Goal: Complete application form

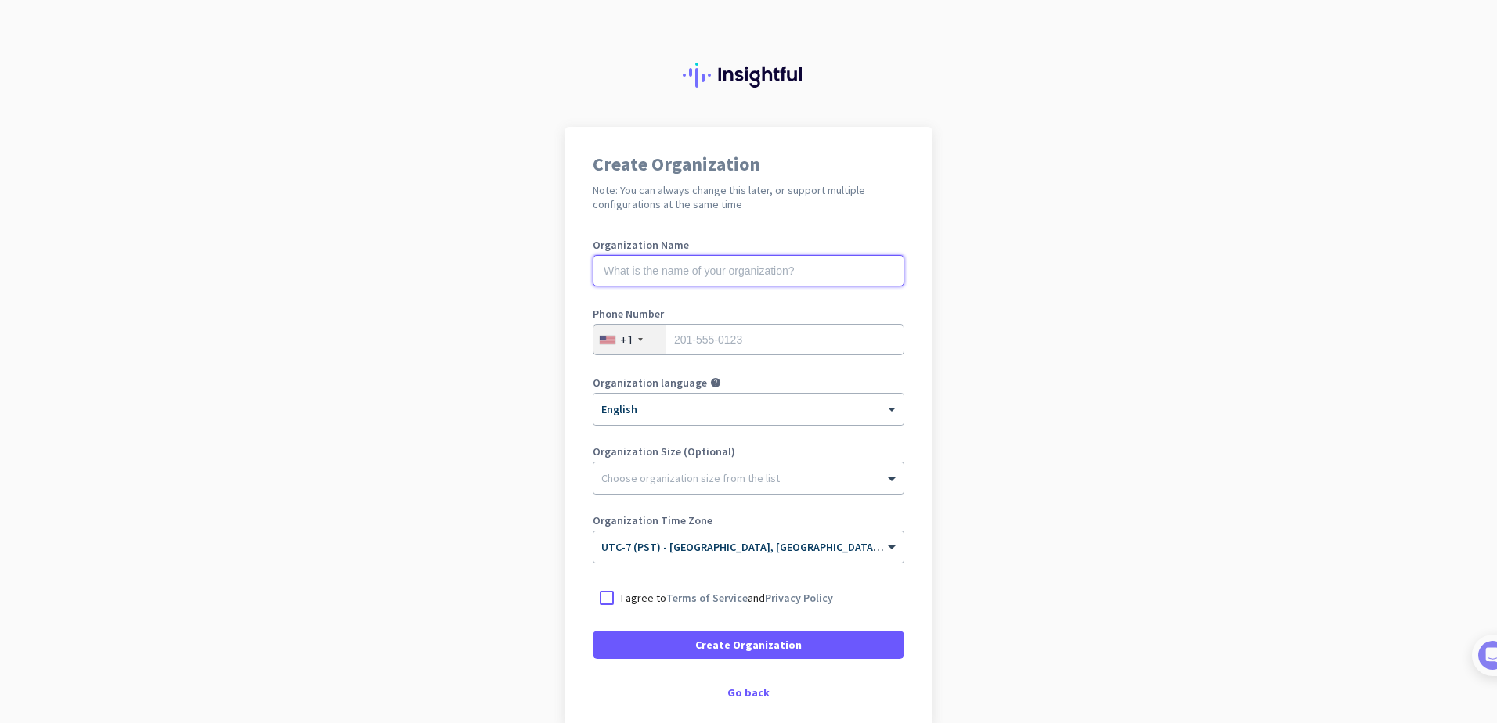
click at [748, 276] on input "text" at bounding box center [749, 270] width 312 height 31
type input "Mercor"
click at [723, 342] on input "tel" at bounding box center [749, 339] width 312 height 31
type input "4798588714"
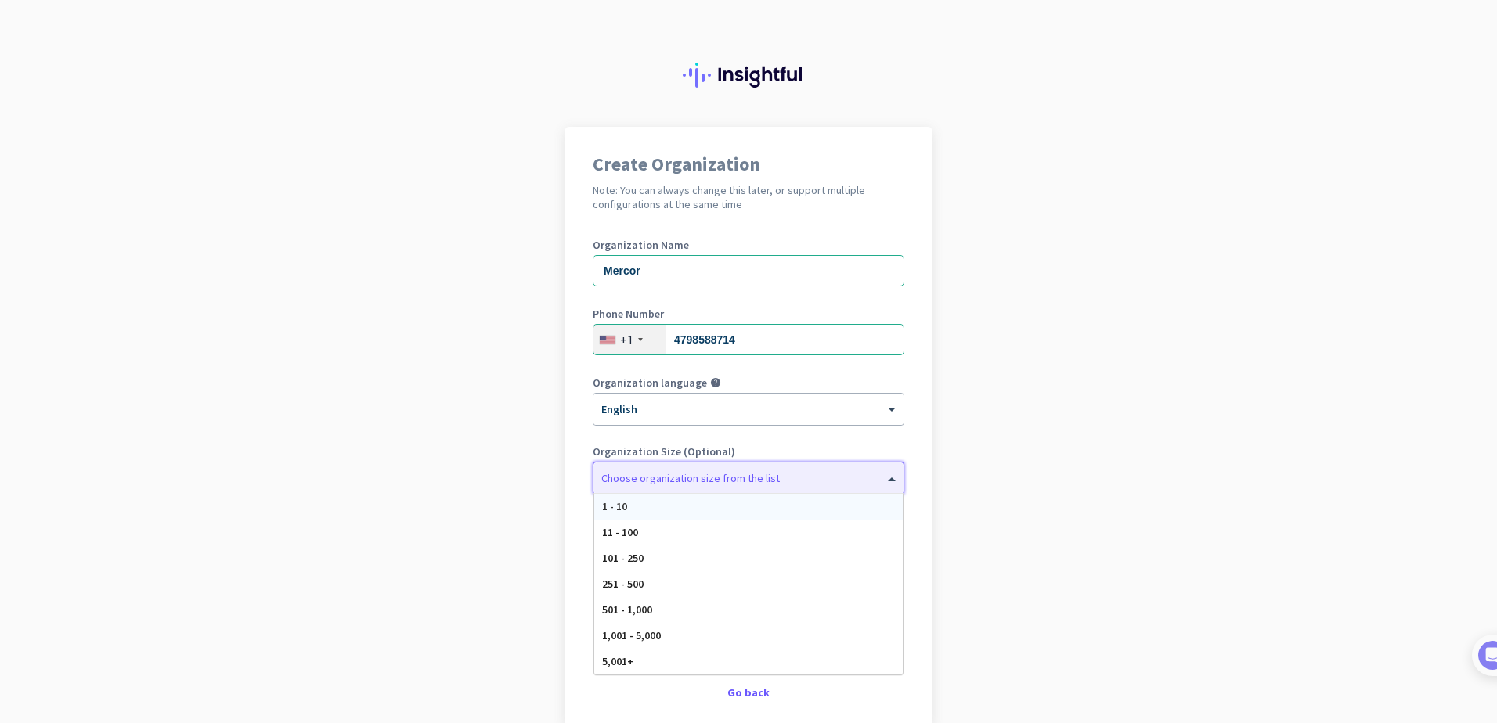
click at [884, 474] on span at bounding box center [894, 478] width 20 height 16
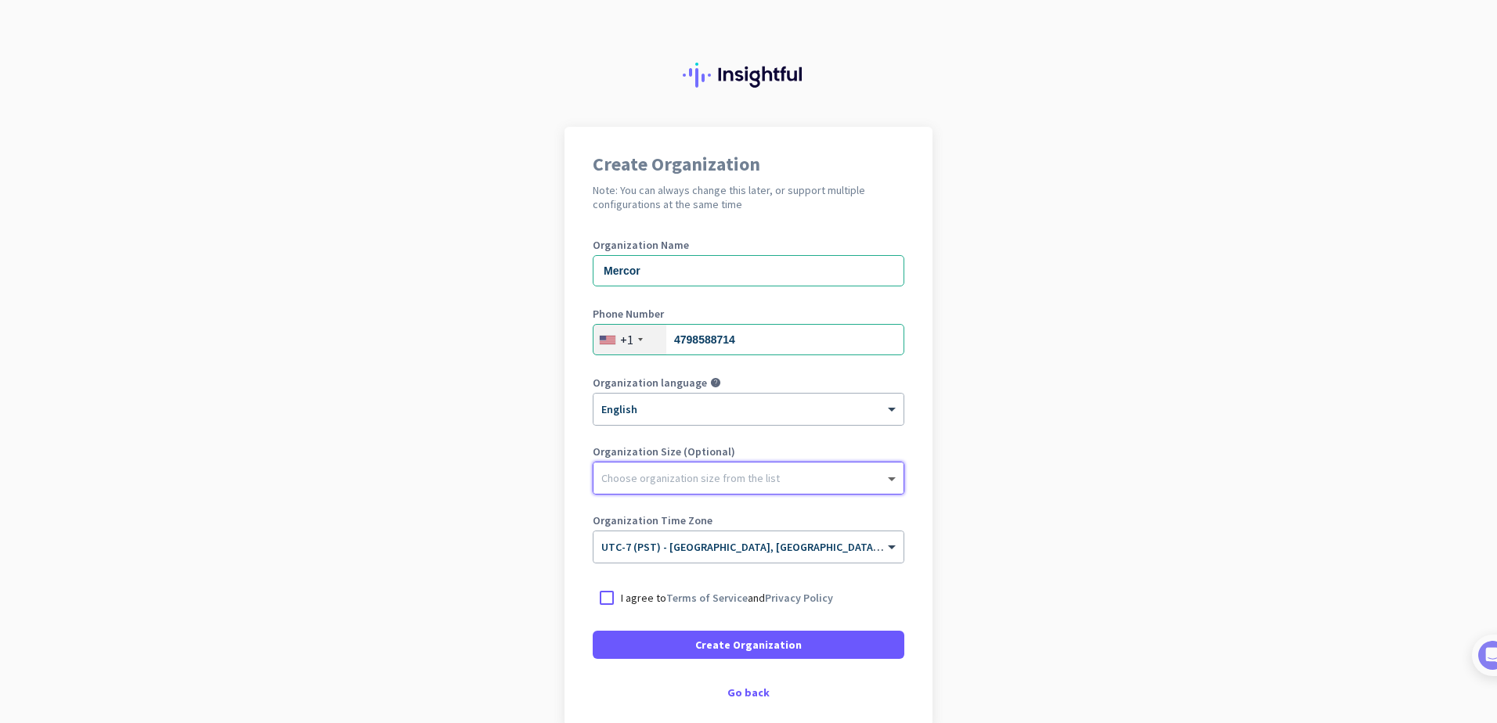
click at [884, 474] on span at bounding box center [894, 478] width 20 height 16
click at [658, 272] on input "Mercor" at bounding box center [749, 270] width 312 height 31
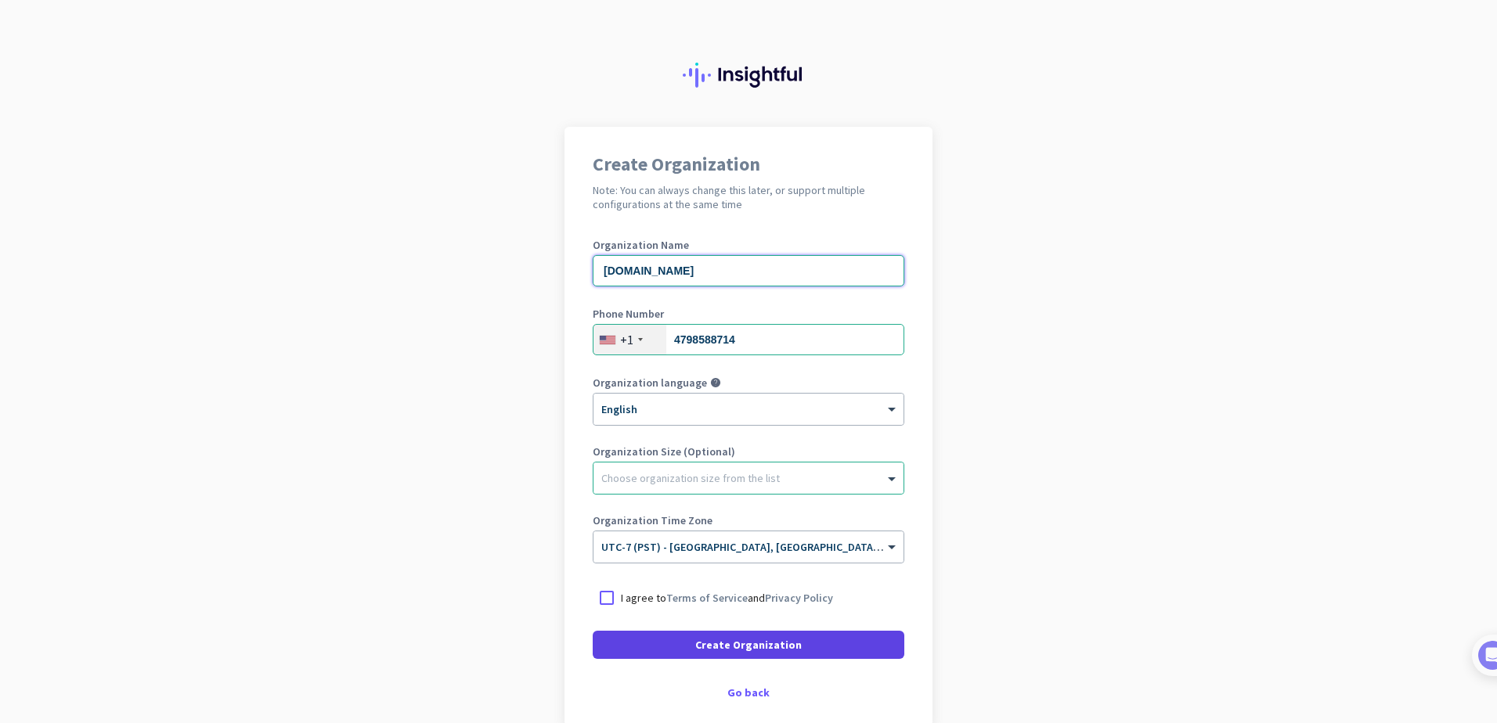
type input "[DOMAIN_NAME]"
click at [705, 638] on span "Create Organization" at bounding box center [748, 645] width 106 height 16
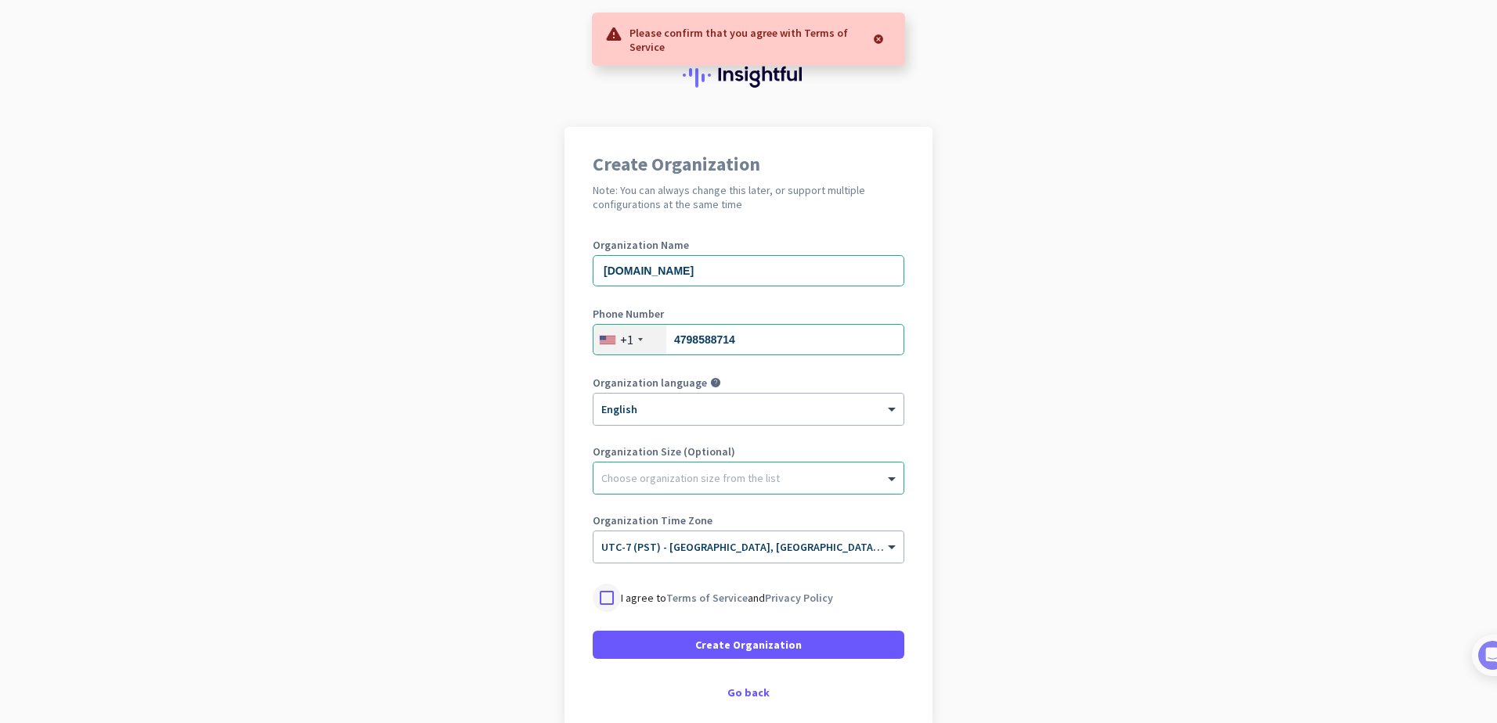
click at [599, 600] on div at bounding box center [607, 598] width 28 height 28
click at [708, 644] on span "Create Organization" at bounding box center [748, 645] width 106 height 16
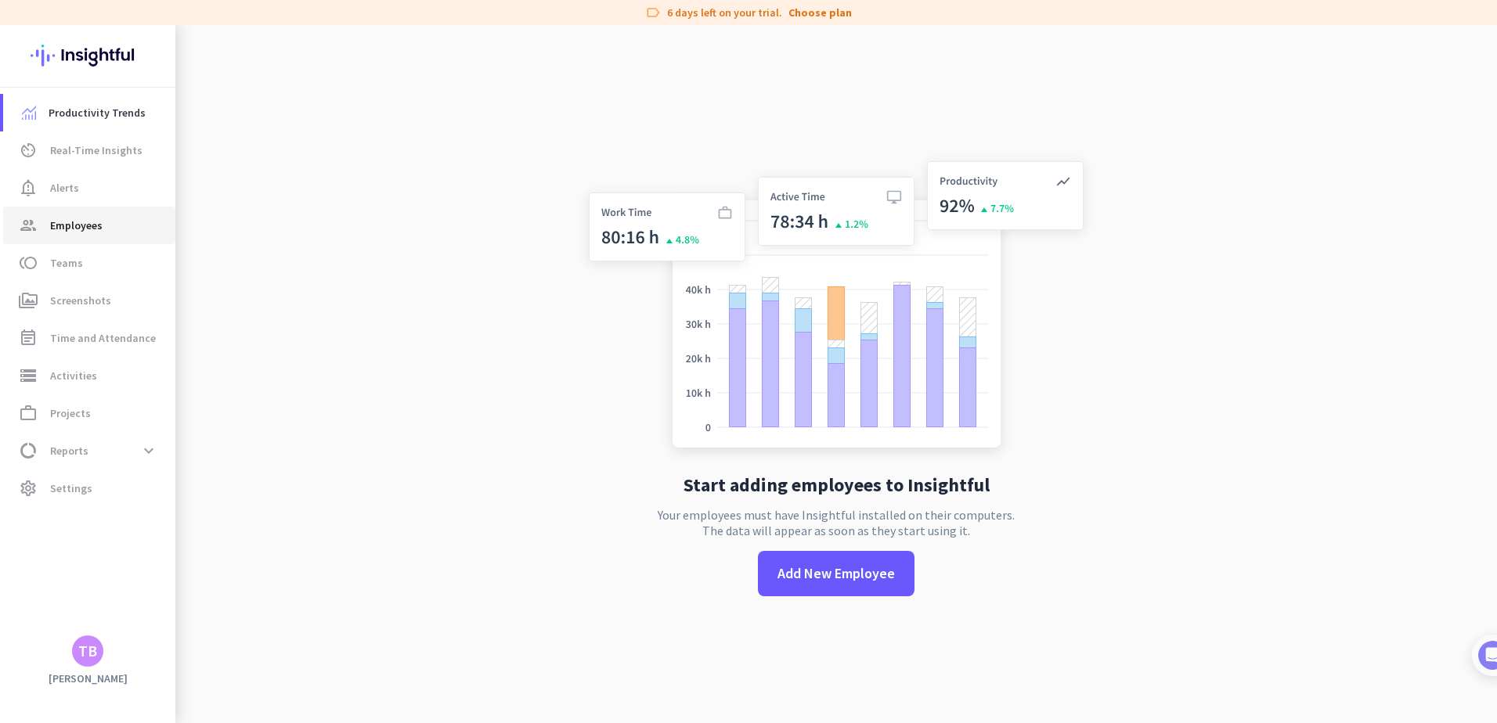
click at [72, 232] on span "Employees" at bounding box center [76, 225] width 52 height 19
